Goal: Task Accomplishment & Management: Manage account settings

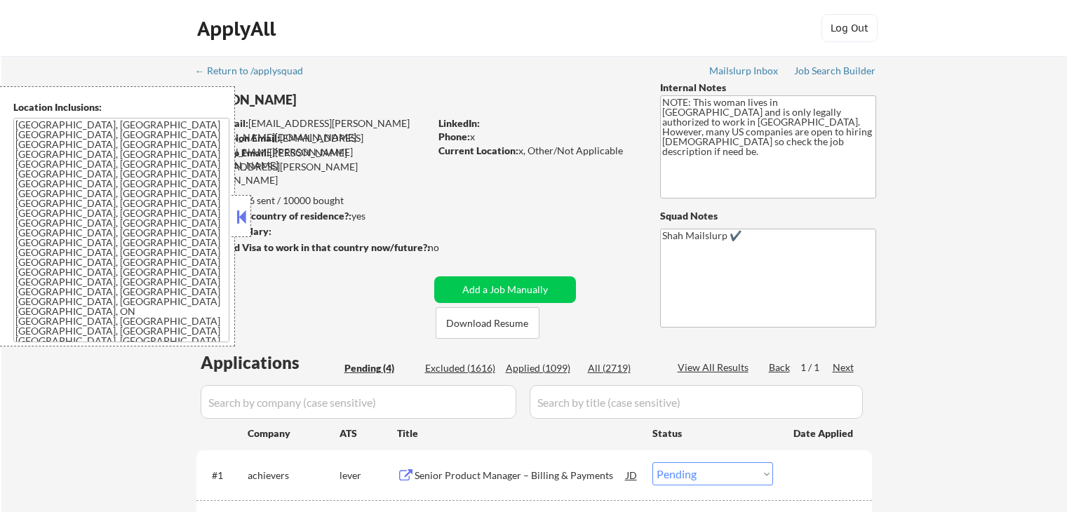
select select ""pending""
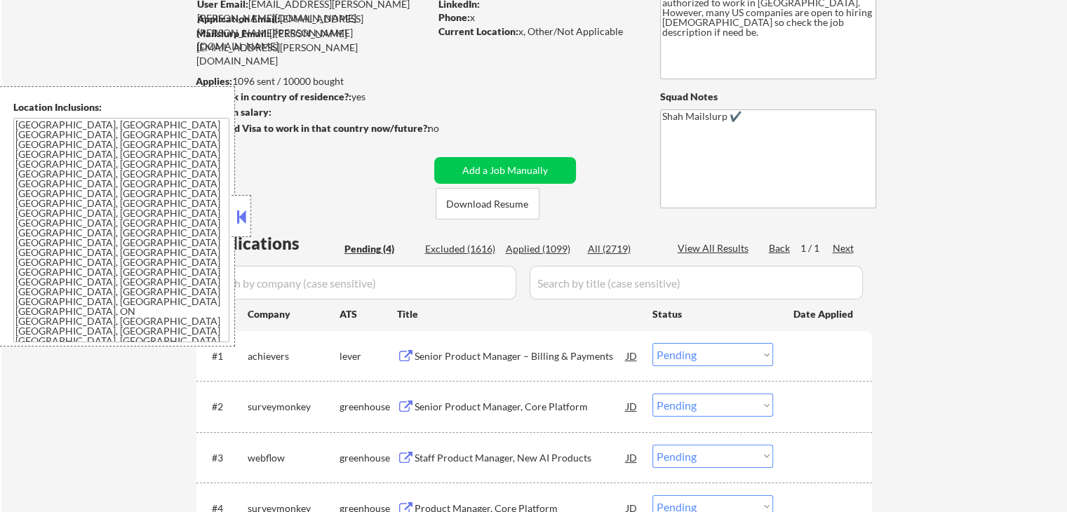
scroll to position [210, 0]
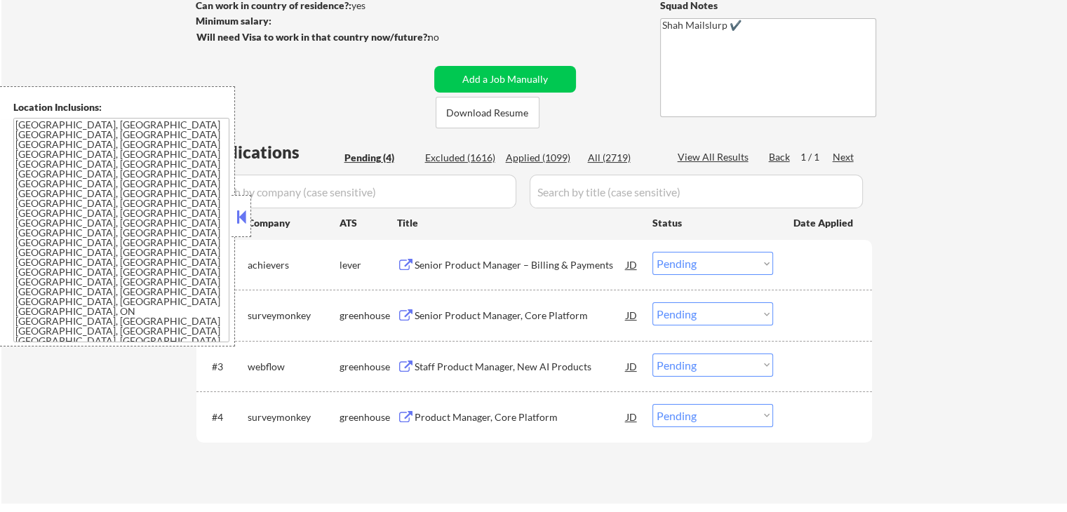
click at [463, 264] on div "Senior Product Manager – Billing & Payments" at bounding box center [521, 265] width 212 height 14
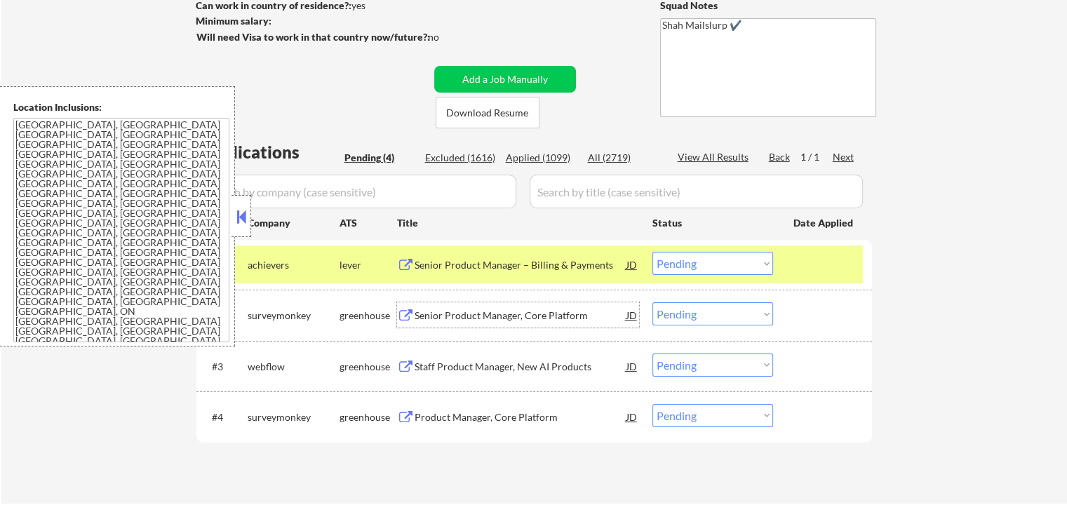
click at [420, 309] on div "Senior Product Manager, Core Platform" at bounding box center [521, 316] width 212 height 14
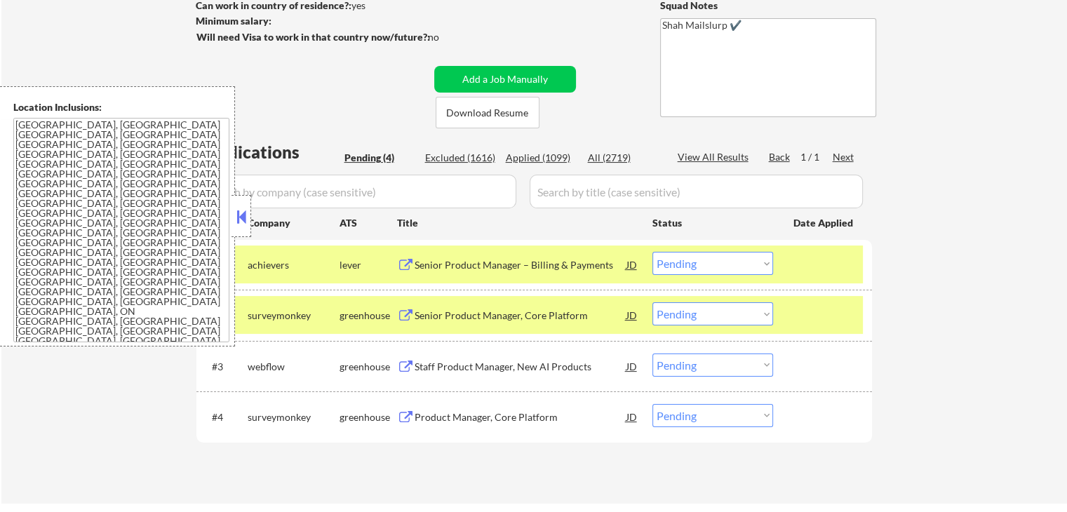
click at [413, 361] on button at bounding box center [406, 367] width 18 height 13
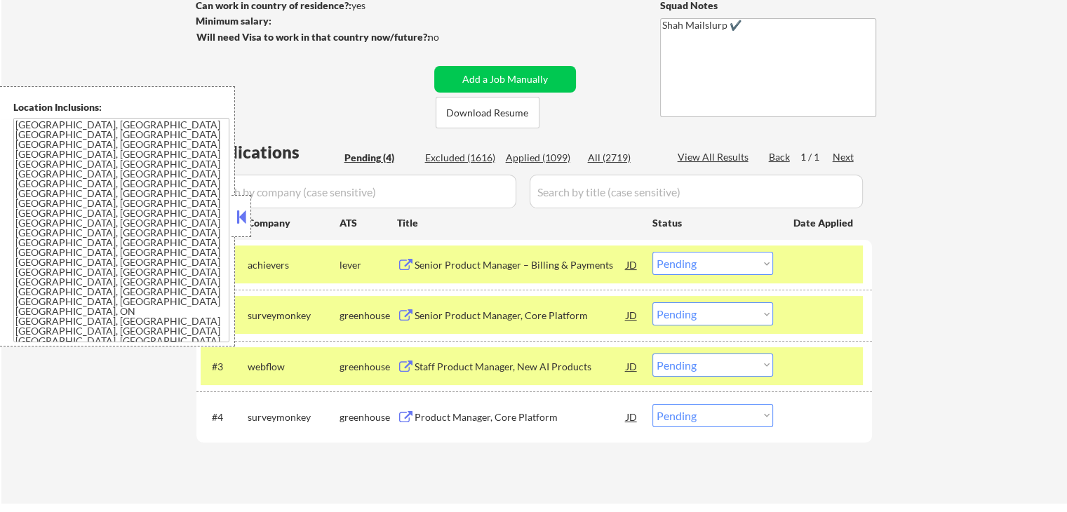
click at [407, 413] on button at bounding box center [406, 417] width 18 height 13
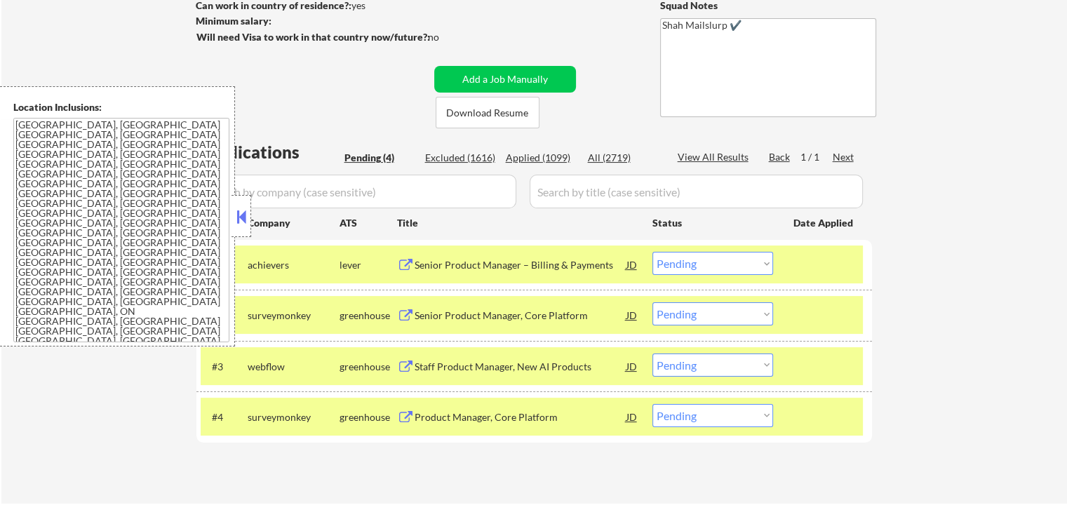
click at [679, 309] on select "Choose an option... Pending Applied Excluded (Questions) Excluded (Expired) Exc…" at bounding box center [712, 313] width 121 height 23
click at [460, 315] on div "Senior Product Manager, Core Platform" at bounding box center [521, 316] width 212 height 14
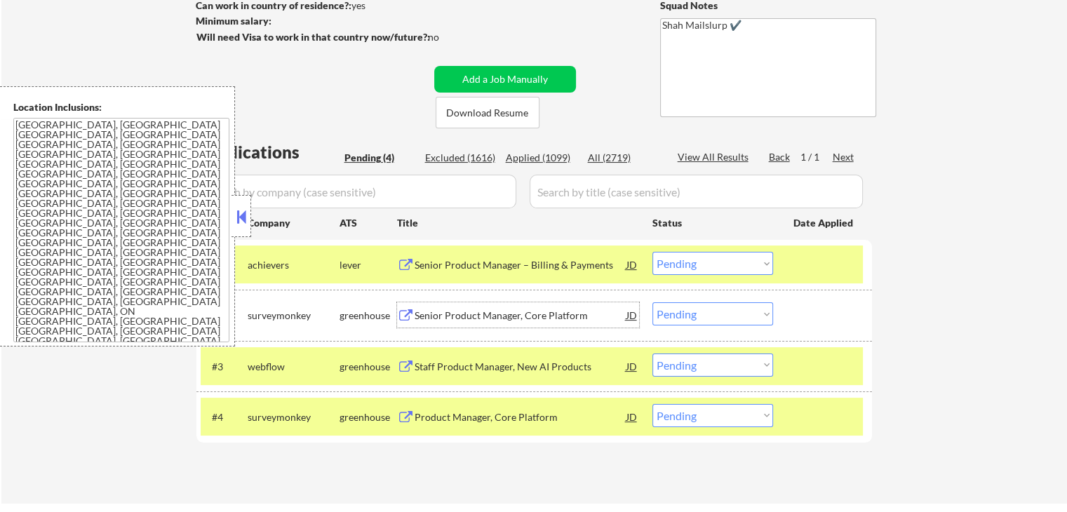
click at [704, 309] on select "Choose an option... Pending Applied Excluded (Questions) Excluded (Expired) Exc…" at bounding box center [712, 313] width 121 height 23
click at [652, 302] on select "Choose an option... Pending Applied Excluded (Questions) Excluded (Expired) Exc…" at bounding box center [712, 313] width 121 height 23
select select ""pending""
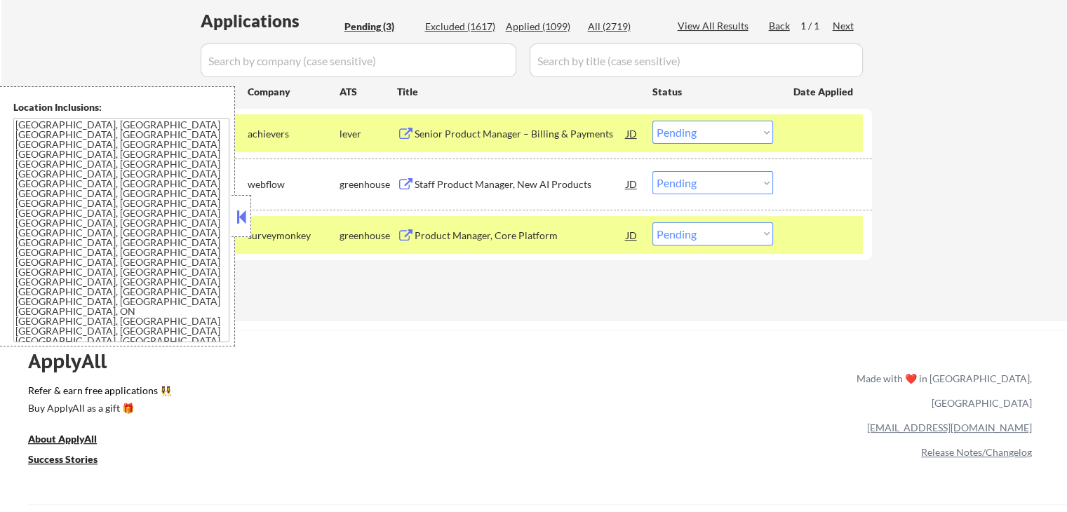
scroll to position [351, 0]
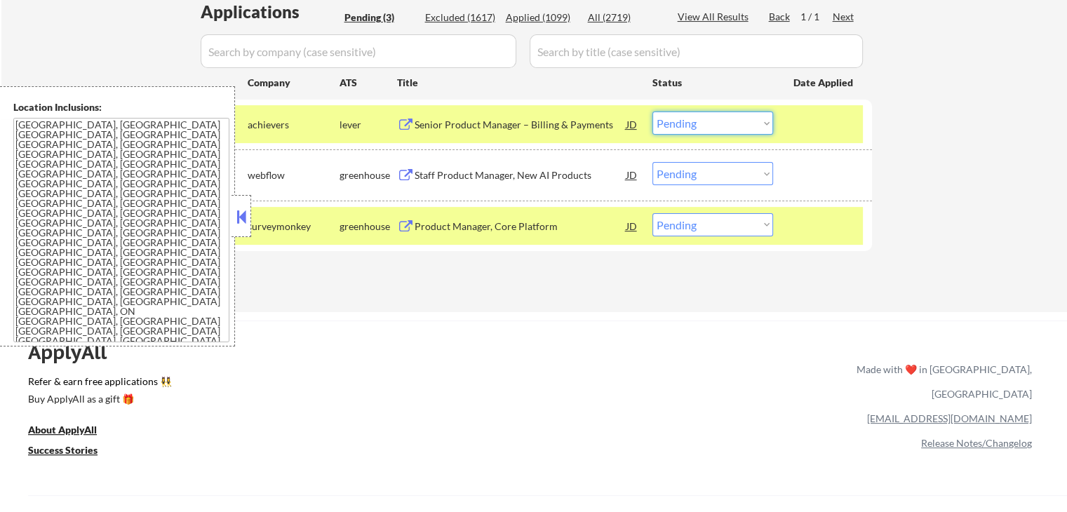
click at [707, 126] on select "Choose an option... Pending Applied Excluded (Questions) Excluded (Expired) Exc…" at bounding box center [712, 123] width 121 height 23
click at [652, 112] on select "Choose an option... Pending Applied Excluded (Questions) Excluded (Expired) Exc…" at bounding box center [712, 123] width 121 height 23
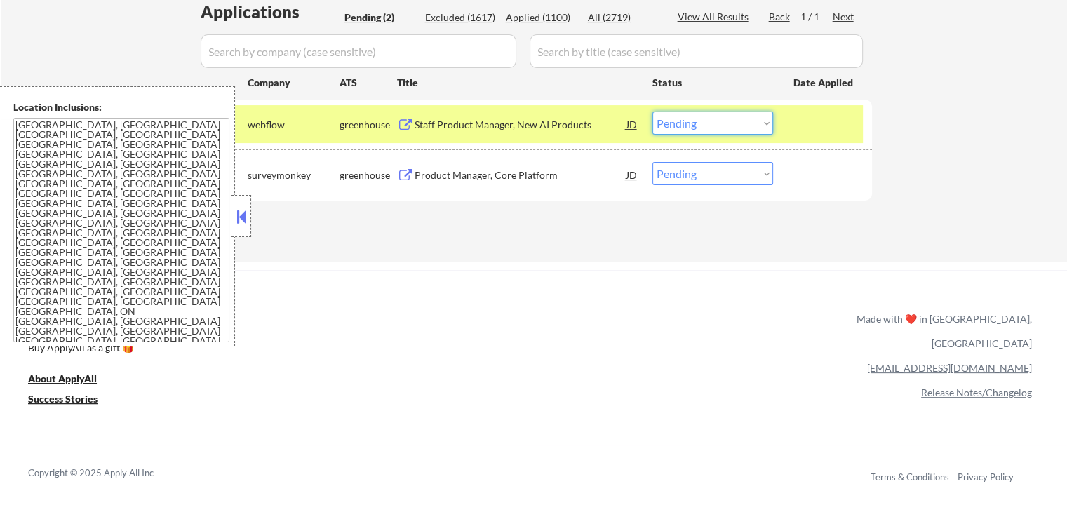
click at [718, 121] on select "Choose an option... Pending Applied Excluded (Questions) Excluded (Expired) Exc…" at bounding box center [712, 123] width 121 height 23
click at [652, 112] on select "Choose an option... Pending Applied Excluded (Questions) Excluded (Expired) Exc…" at bounding box center [712, 123] width 121 height 23
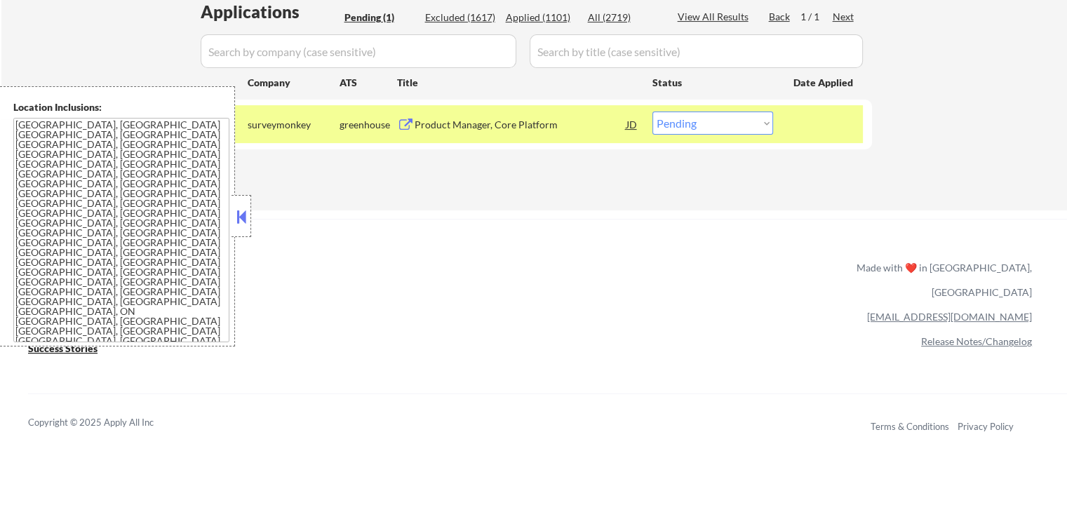
click at [737, 119] on select "Choose an option... Pending Applied Excluded (Questions) Excluded (Expired) Exc…" at bounding box center [712, 123] width 121 height 23
select select ""applied""
click at [652, 112] on select "Choose an option... Pending Applied Excluded (Questions) Excluded (Expired) Exc…" at bounding box center [712, 123] width 121 height 23
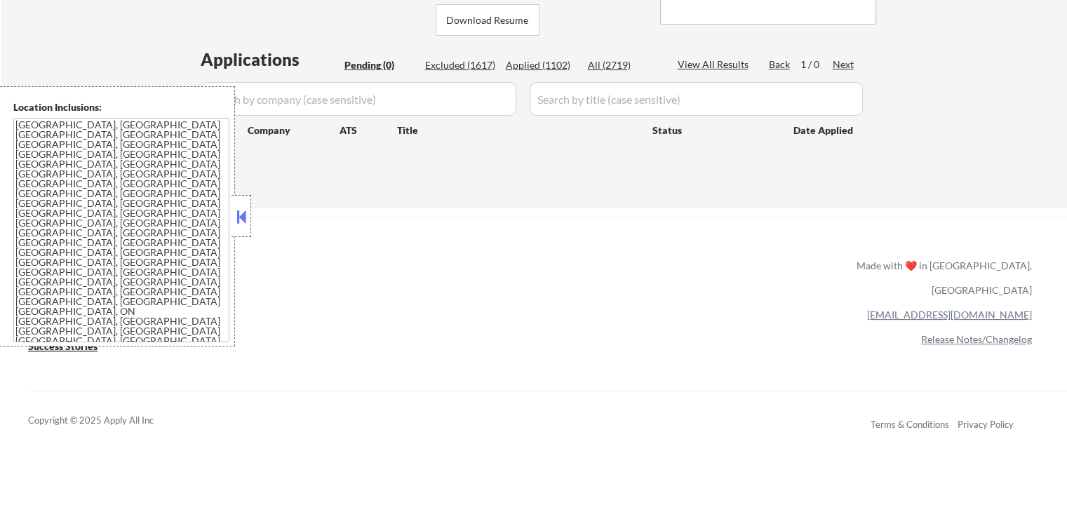
scroll to position [281, 0]
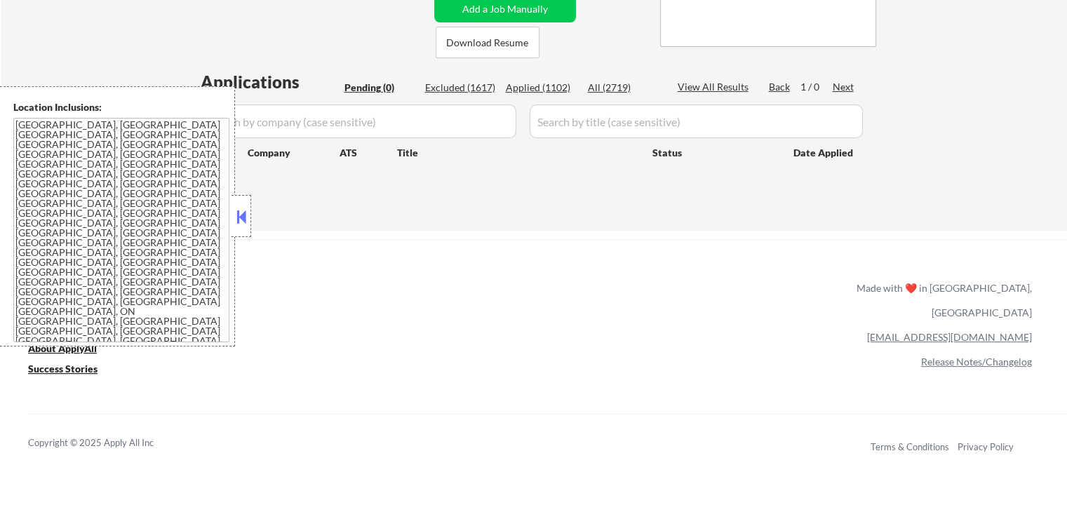
click at [561, 82] on div "Applied (1102)" at bounding box center [541, 88] width 70 height 14
select select ""applied""
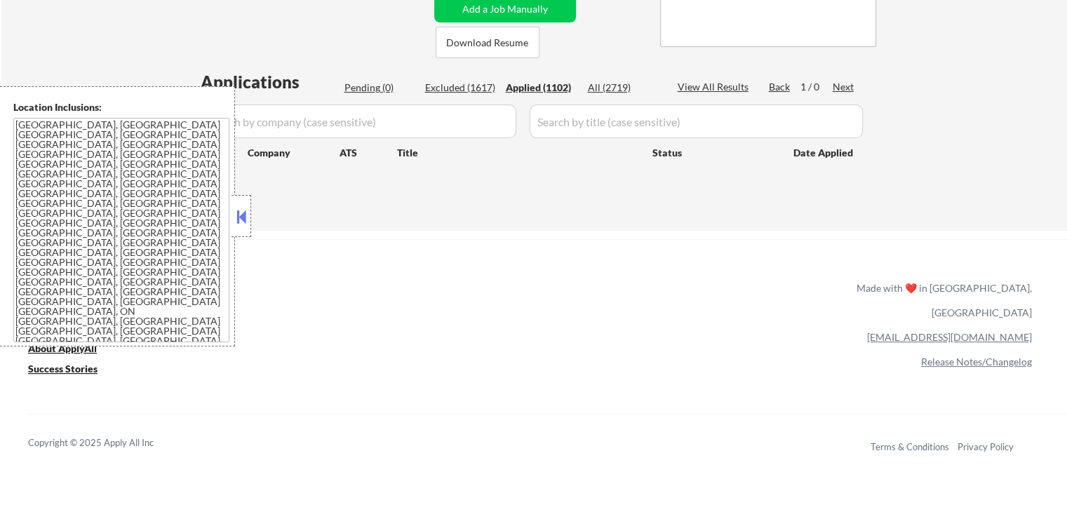
select select ""applied""
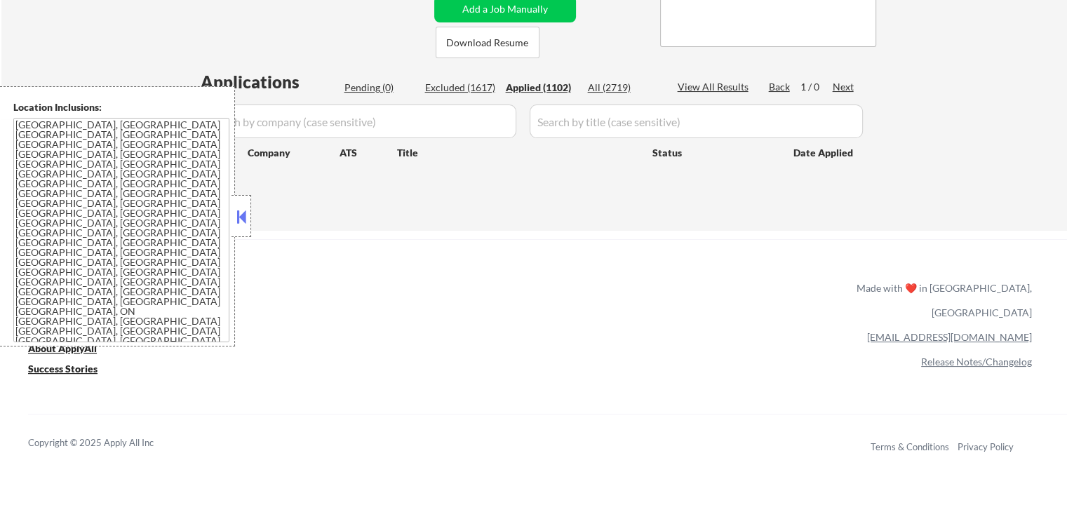
select select ""applied""
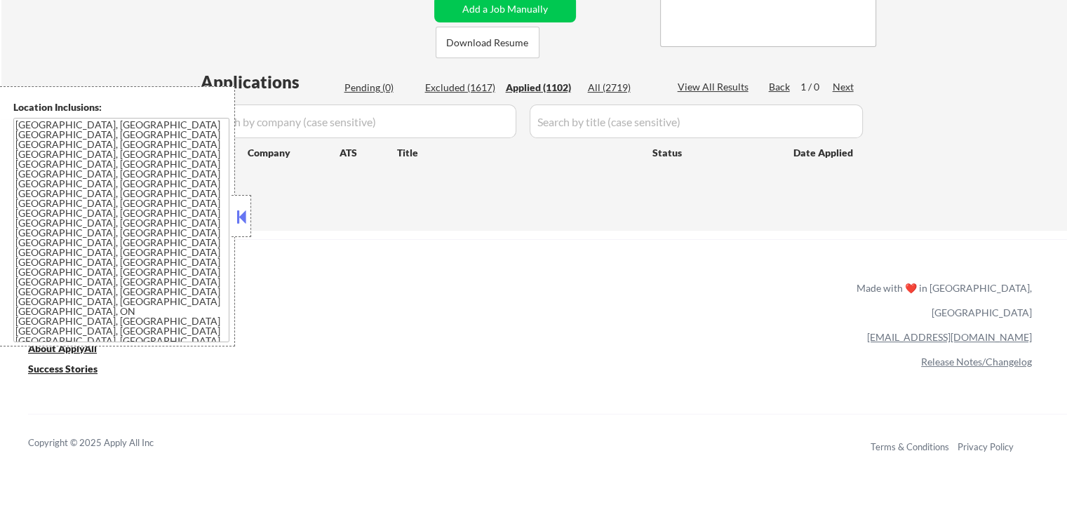
select select ""applied""
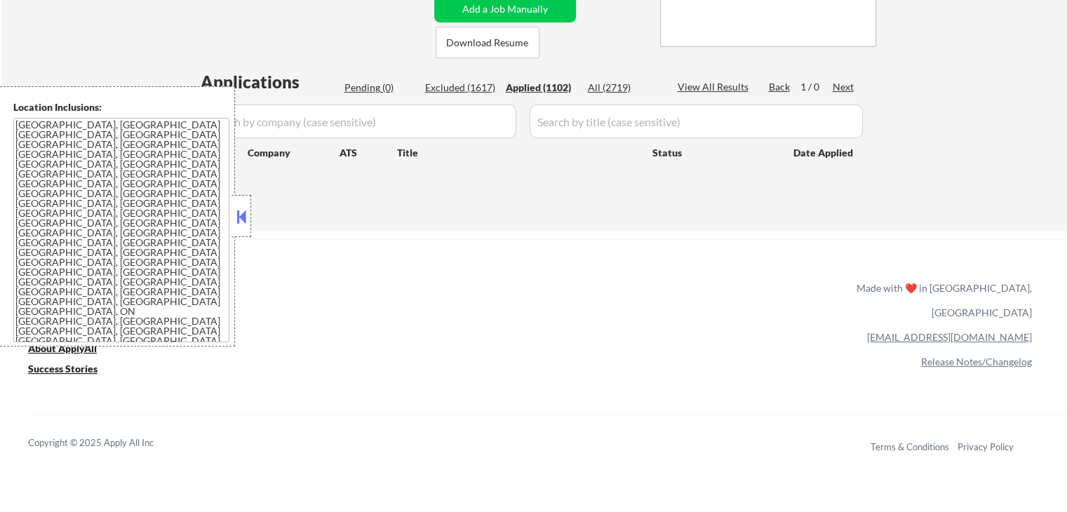
select select ""applied""
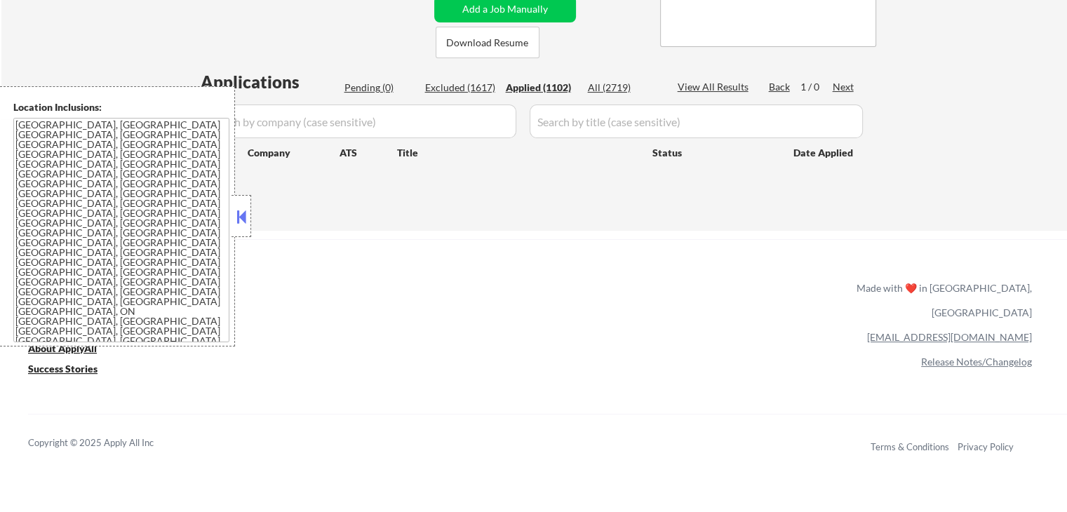
select select ""applied""
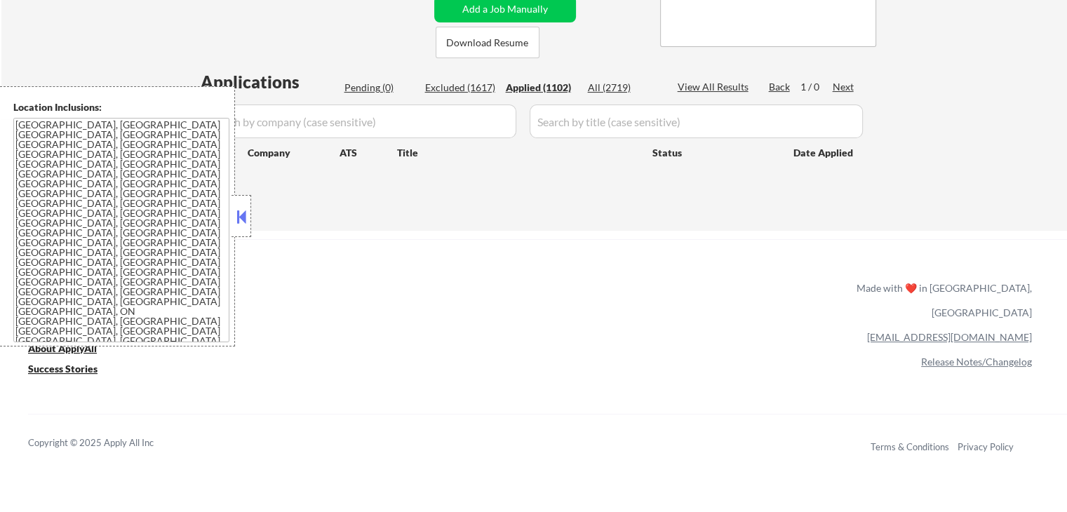
select select ""applied""
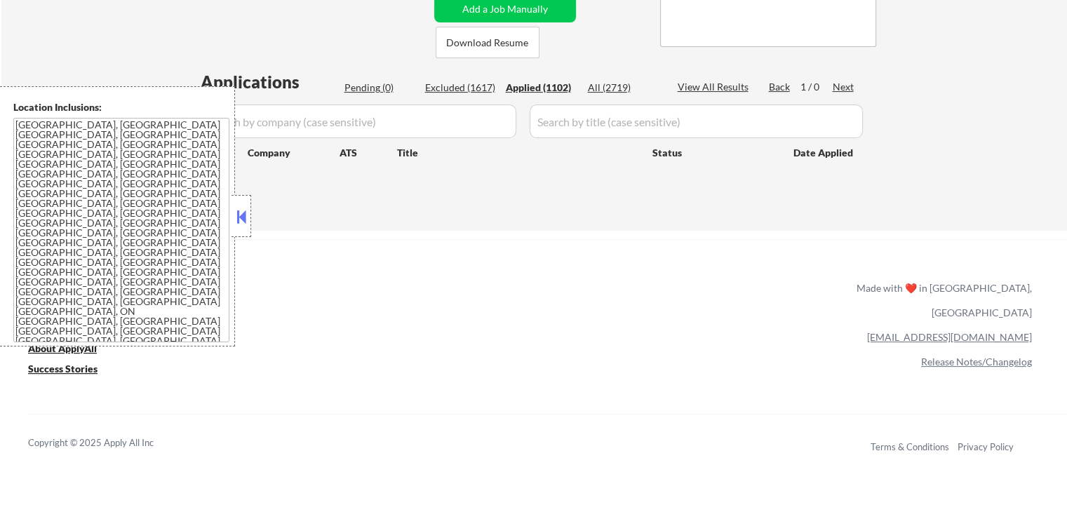
select select ""applied""
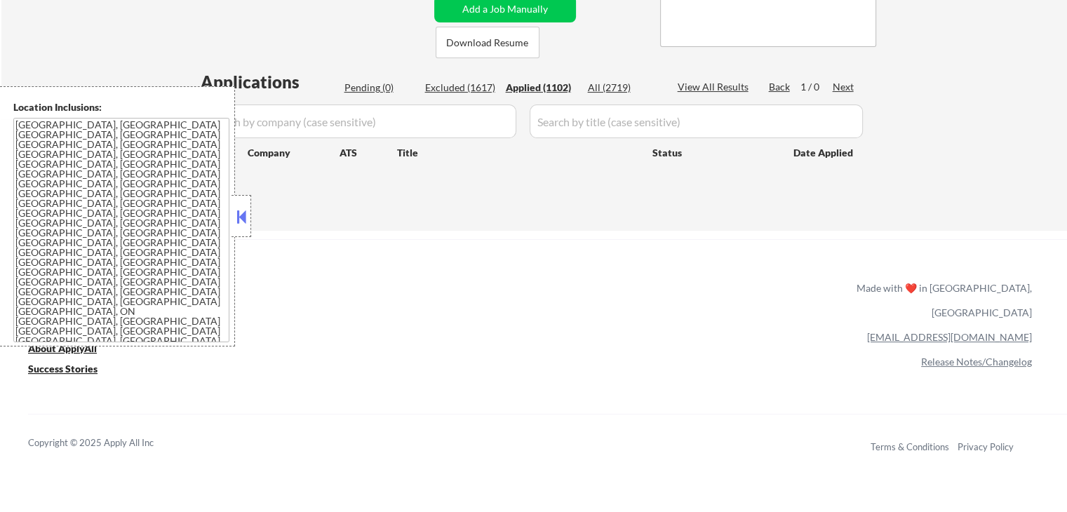
select select ""applied""
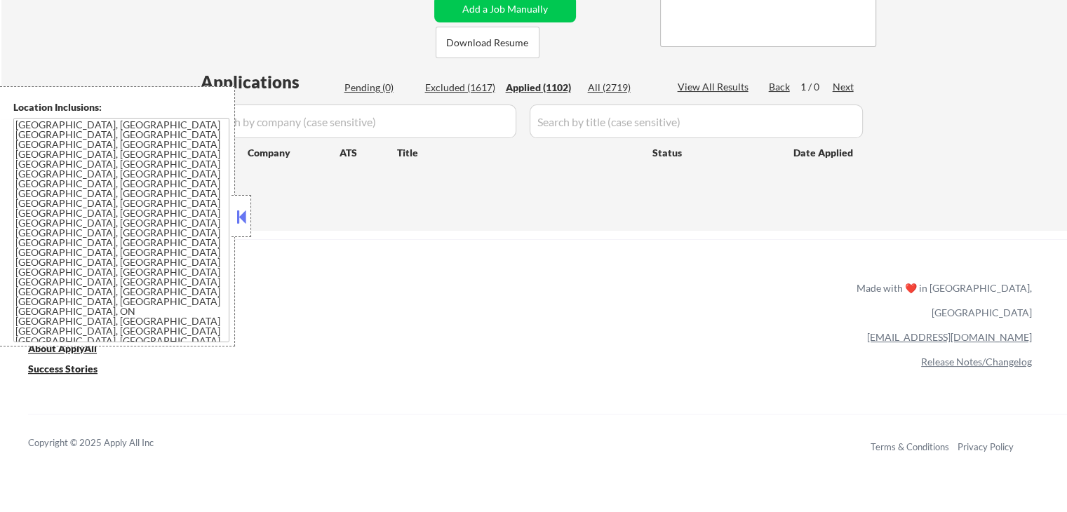
select select ""applied""
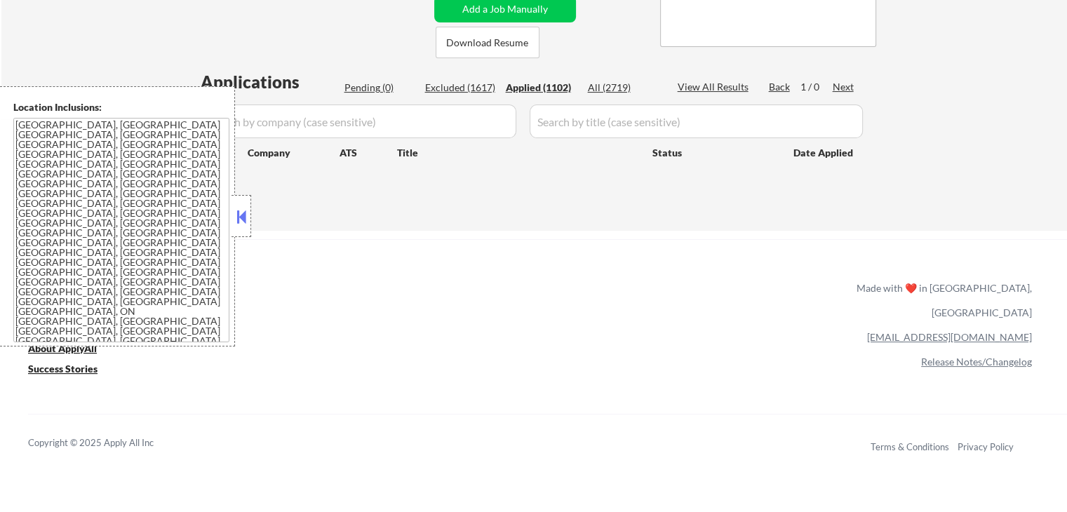
select select ""applied""
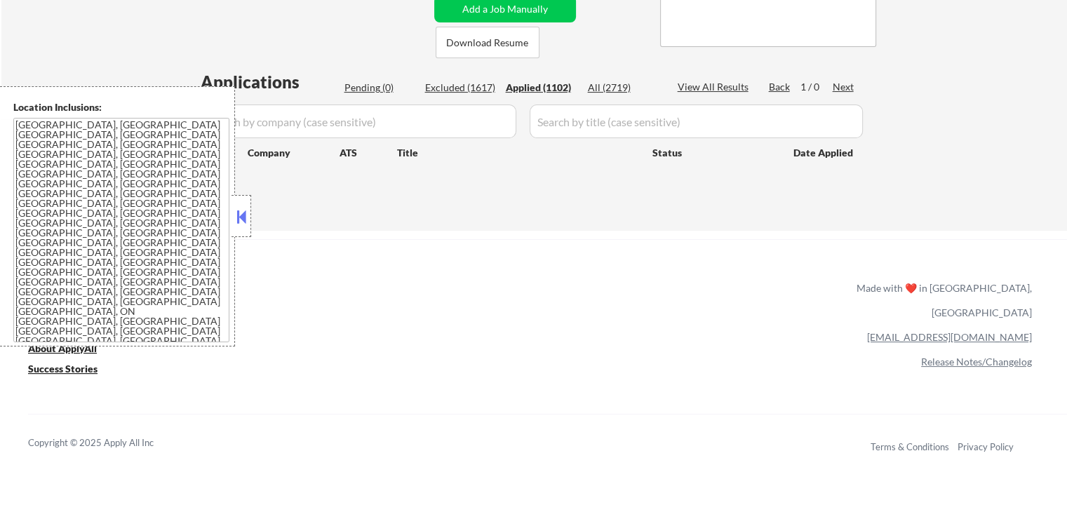
select select ""applied""
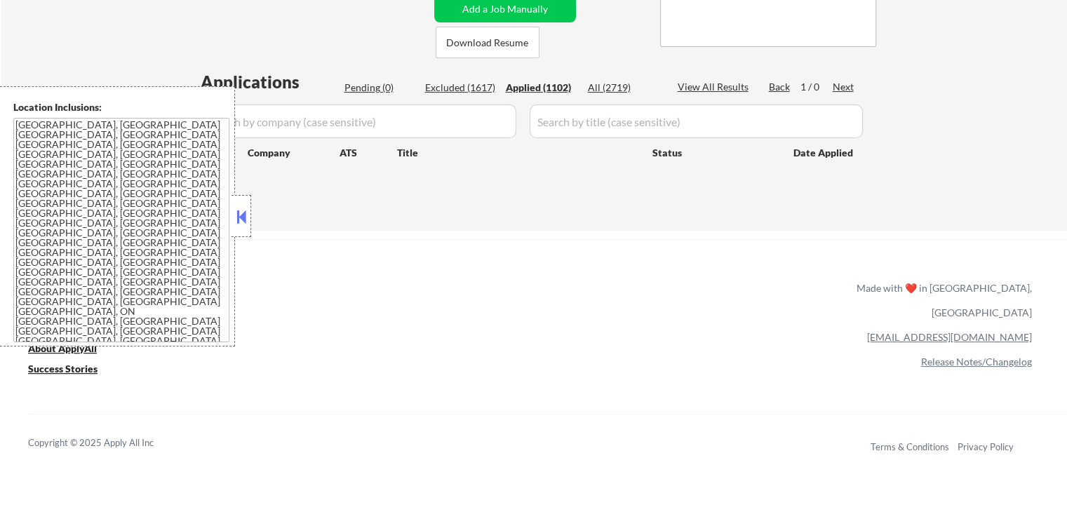
select select ""applied""
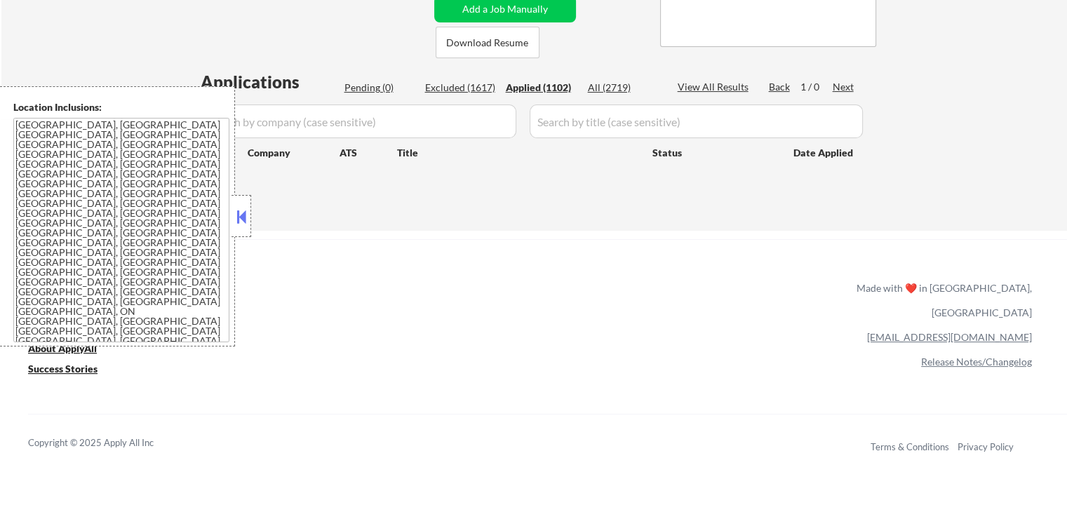
select select ""applied""
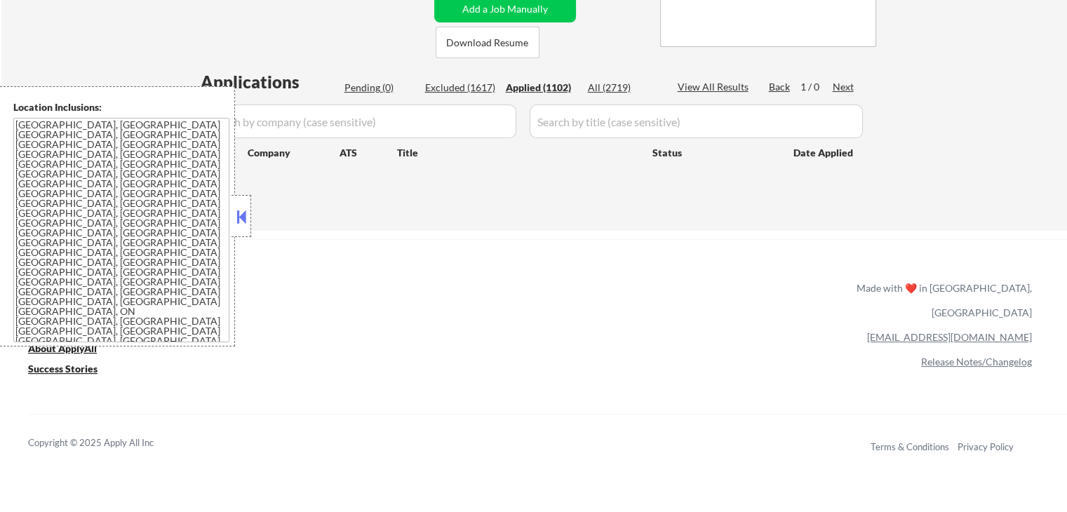
select select ""applied""
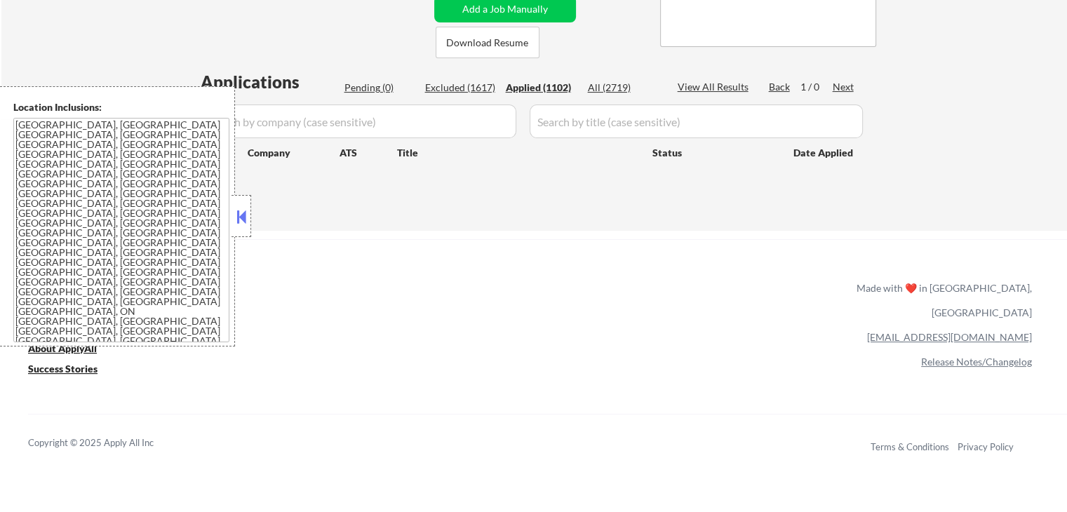
select select ""applied""
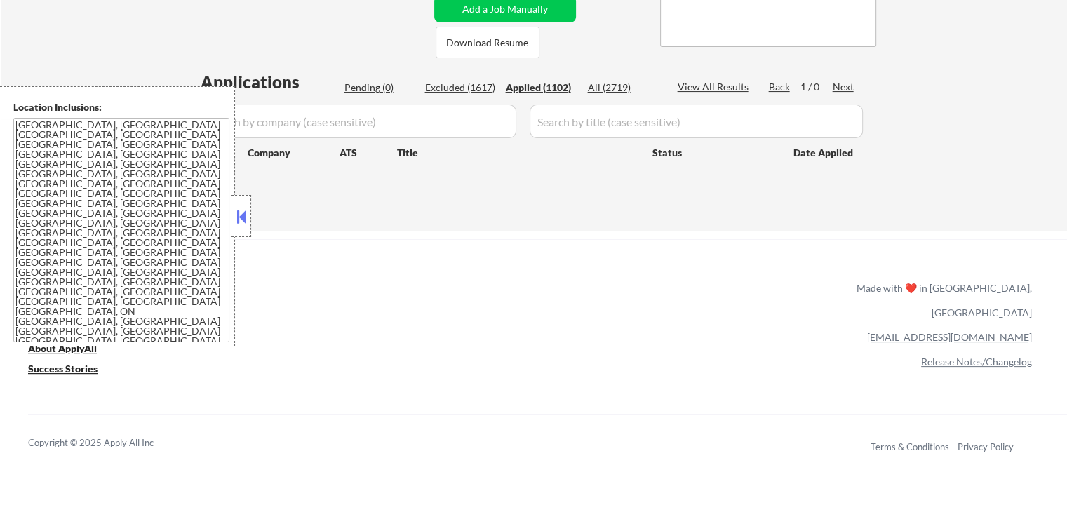
select select ""applied""
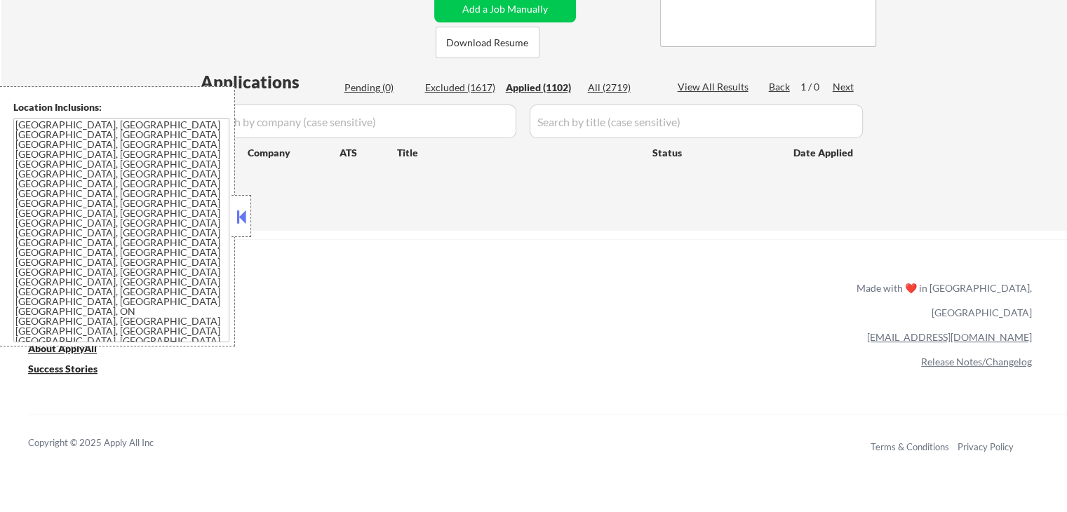
select select ""applied""
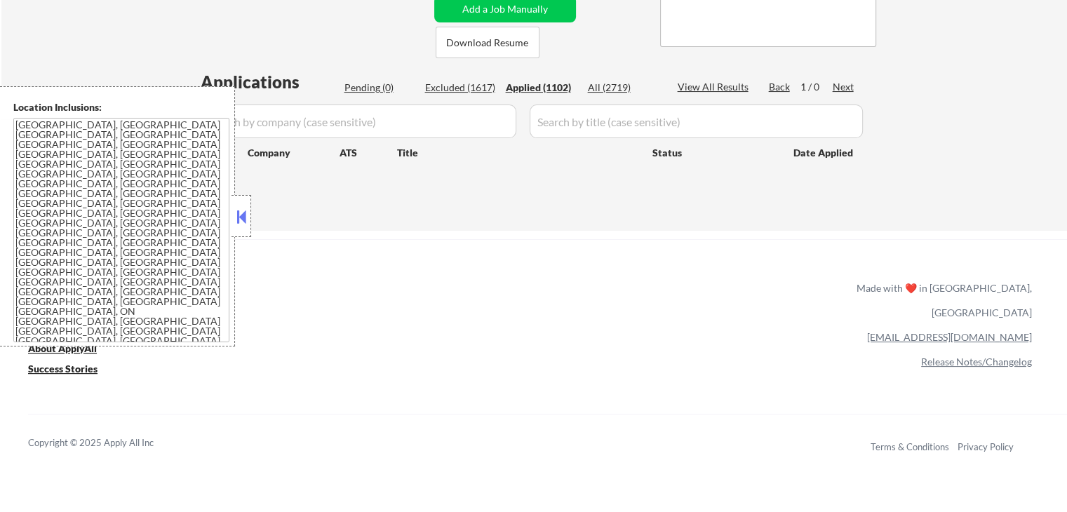
select select ""applied""
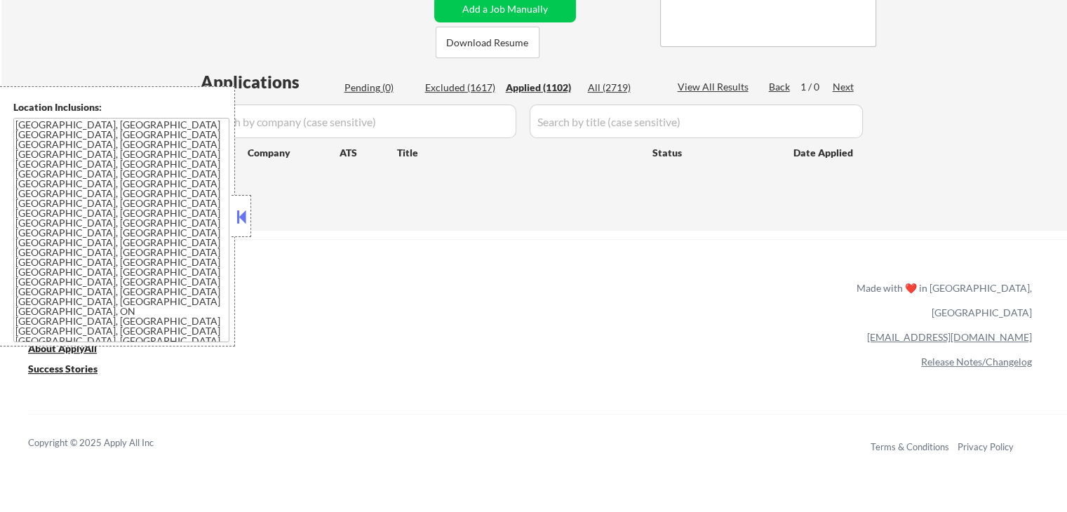
select select ""applied""
